Goal: Find contact information: Find contact information

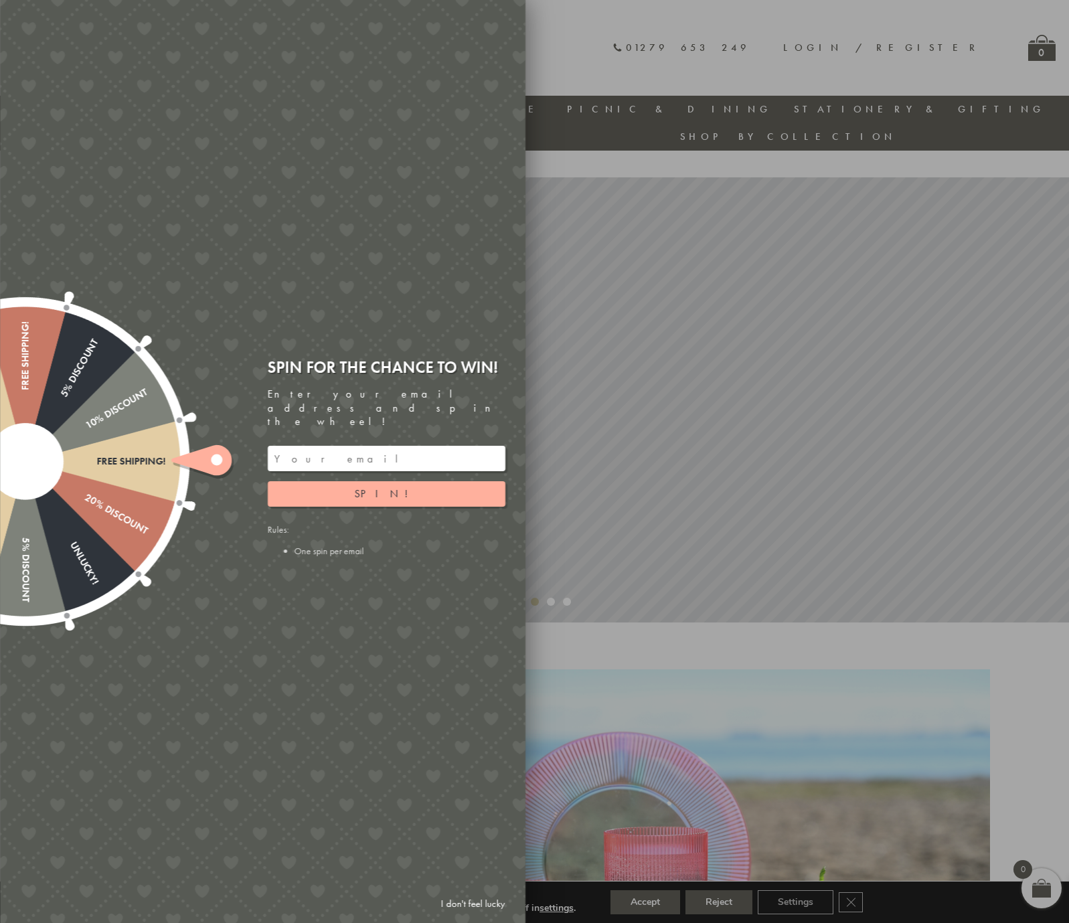
click at [1040, 133] on div at bounding box center [534, 461] width 1069 height 923
click at [655, 901] on div at bounding box center [534, 461] width 1069 height 923
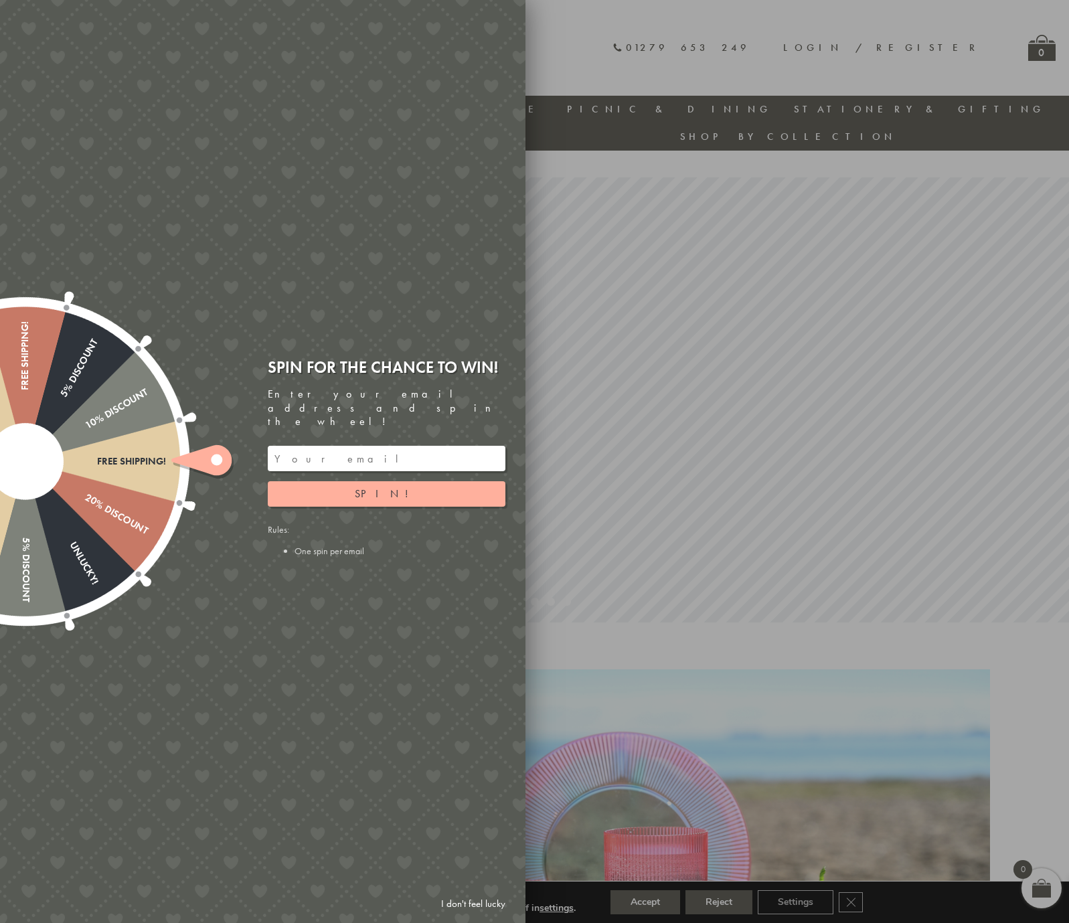
click at [210, 458] on icon at bounding box center [201, 460] width 60 height 30
click at [211, 458] on ellipse at bounding box center [216, 459] width 11 height 11
click at [309, 545] on li "One spin per email" at bounding box center [399, 551] width 211 height 12
click at [467, 901] on link "I don't feel lucky" at bounding box center [473, 903] width 78 height 25
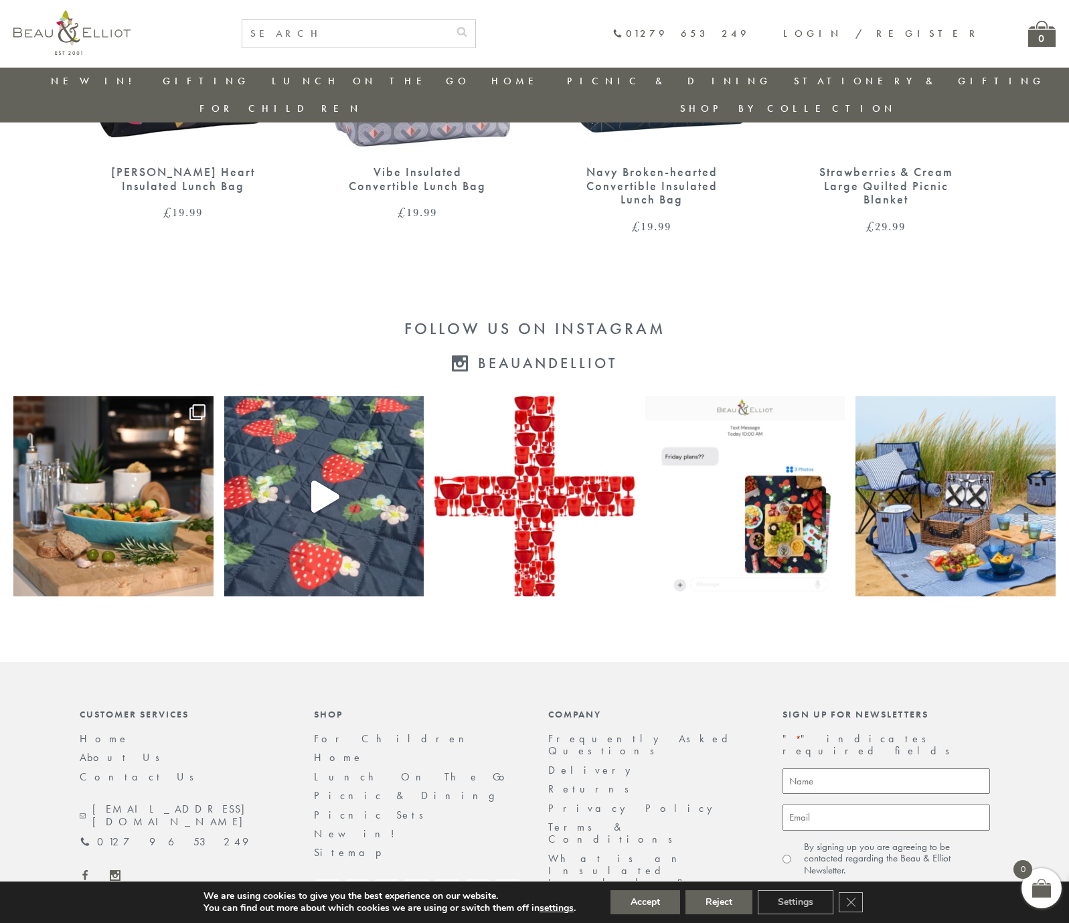
scroll to position [2461, 0]
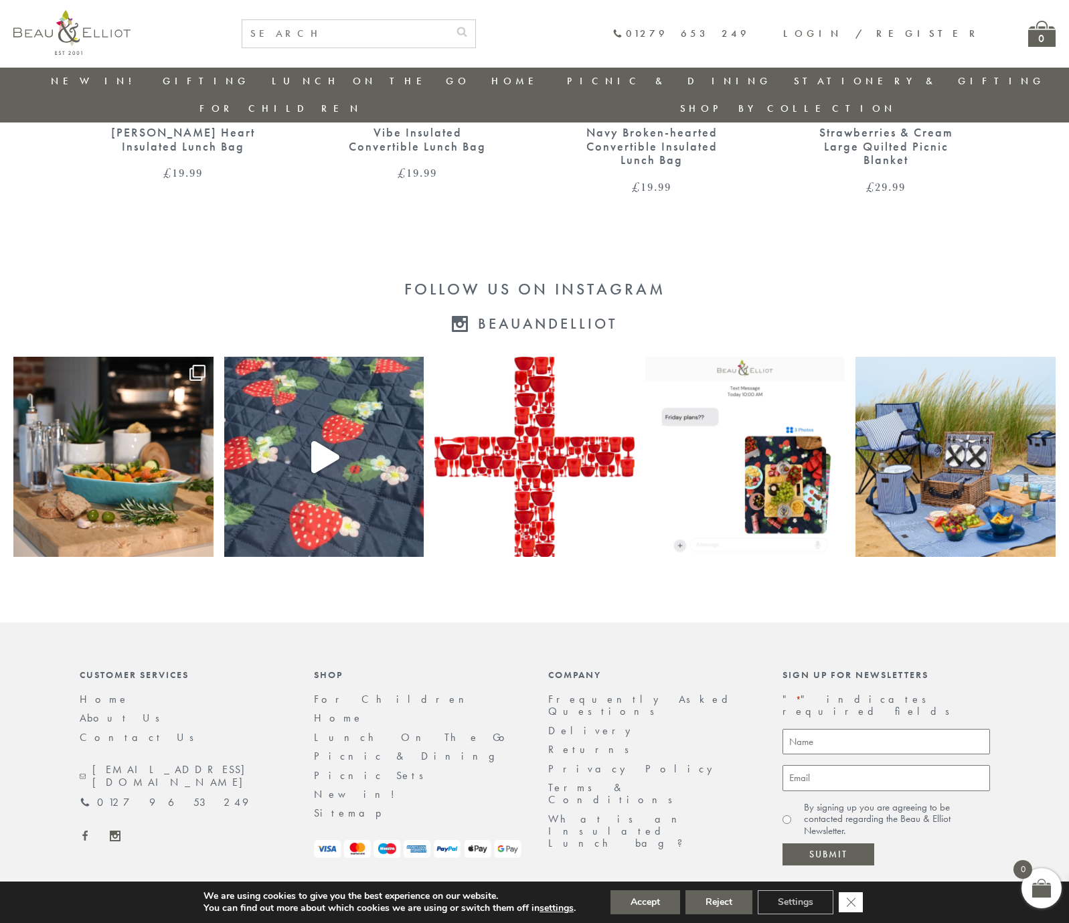
click at [859, 897] on icon "Close GDPR Cookie Banner" at bounding box center [851, 901] width 24 height 20
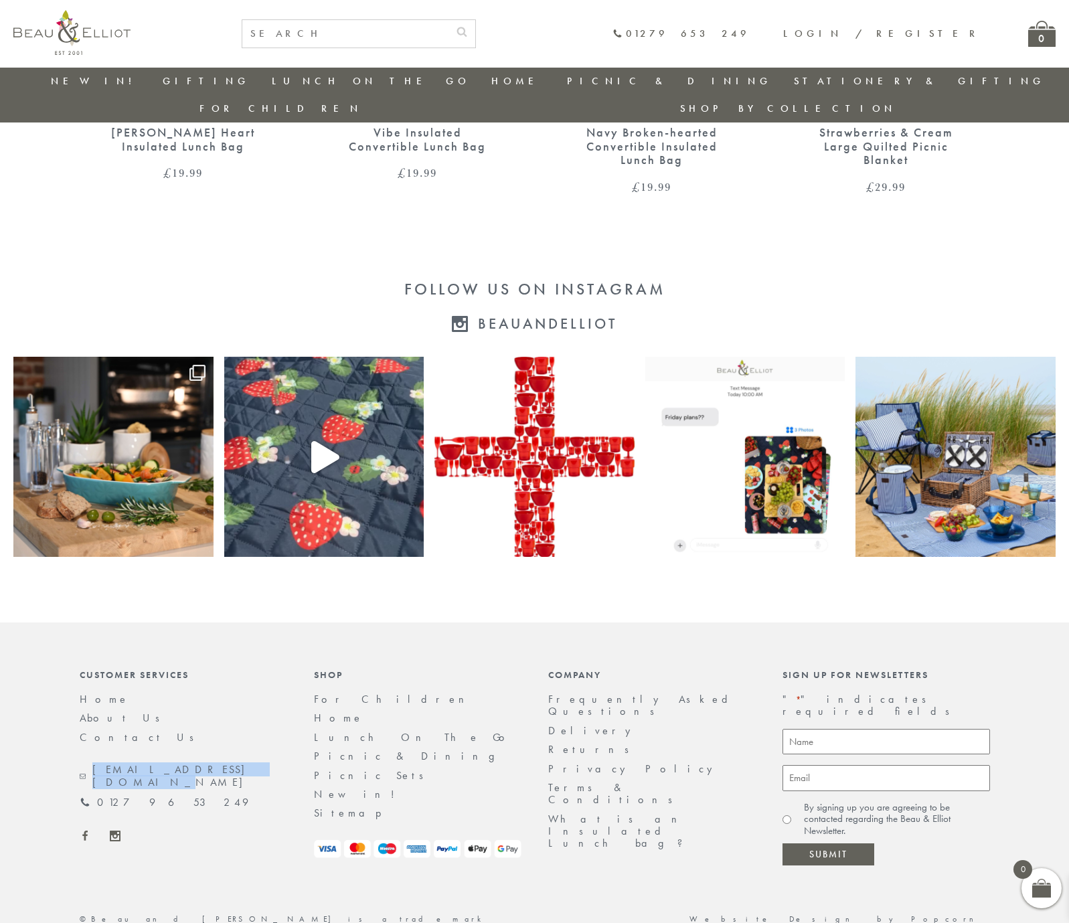
click at [202, 764] on div "[EMAIL_ADDRESS][DOMAIN_NAME]" at bounding box center [183, 776] width 207 height 25
copy link "[EMAIL_ADDRESS][DOMAIN_NAME]"
